Goal: Information Seeking & Learning: Check status

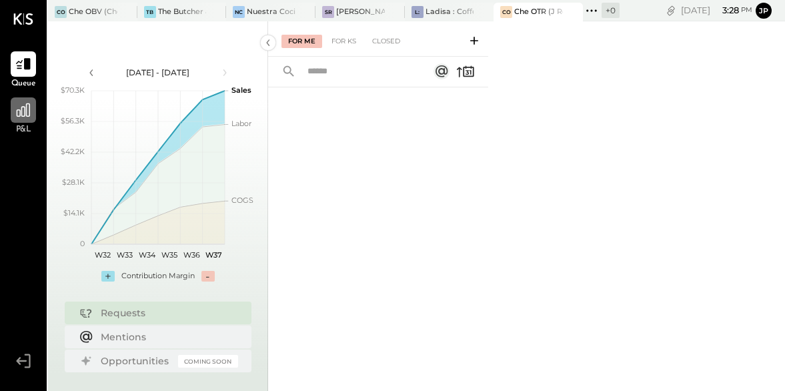
click at [21, 107] on icon at bounding box center [23, 109] width 13 height 13
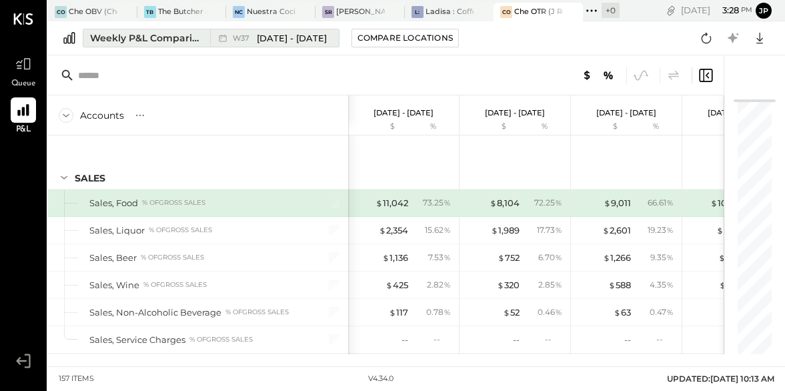
click at [183, 41] on div "Weekly P&L Comparison" at bounding box center [146, 37] width 112 height 13
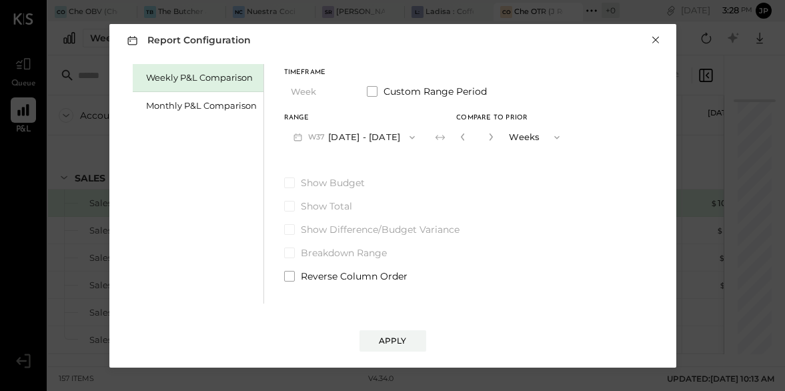
click at [653, 39] on button "×" at bounding box center [656, 39] width 12 height 13
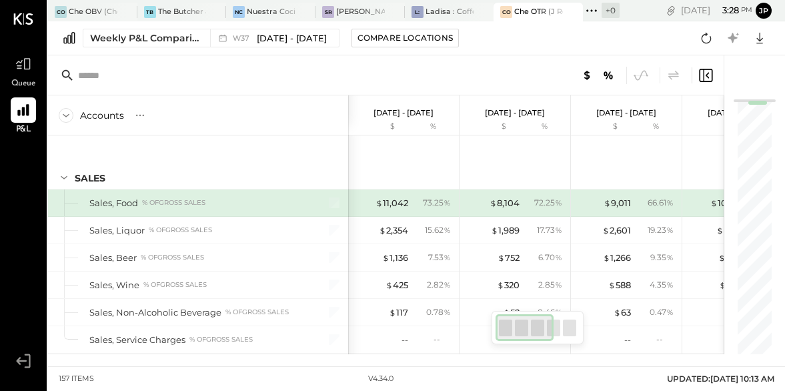
click at [29, 21] on icon at bounding box center [23, 18] width 20 height 11
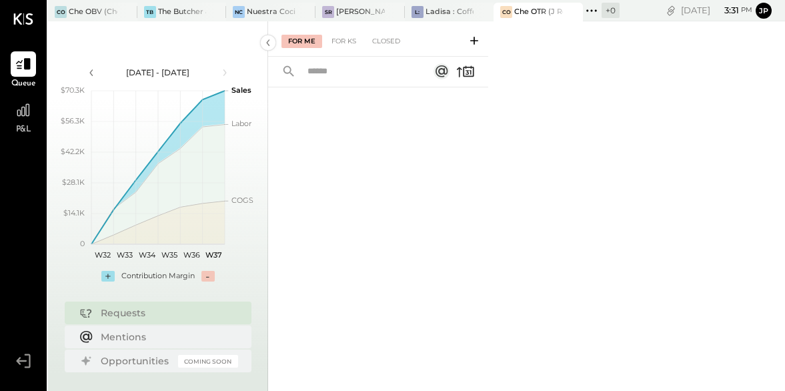
click at [592, 13] on icon at bounding box center [591, 10] width 17 height 17
click at [526, 162] on div "For Me For KS Closed" at bounding box center [526, 206] width 517 height 370
click at [25, 119] on div at bounding box center [23, 109] width 25 height 25
